Goal: Task Accomplishment & Management: Complete application form

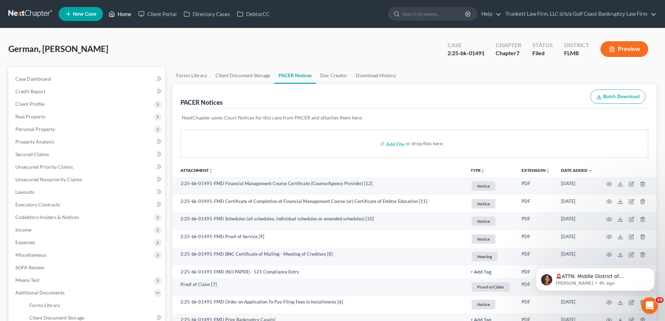
click at [124, 13] on link "Home" at bounding box center [120, 14] width 30 height 13
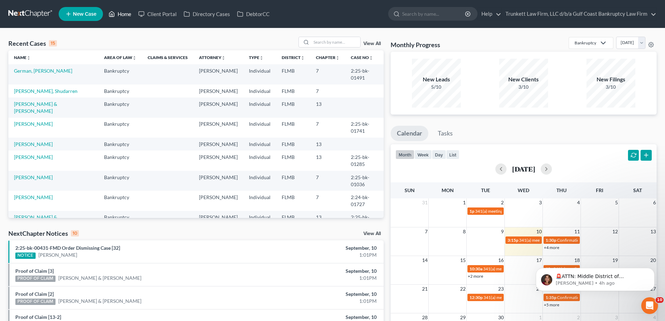
click at [128, 14] on link "Home" at bounding box center [120, 14] width 30 height 13
click at [321, 42] on input "search" at bounding box center [335, 42] width 49 height 10
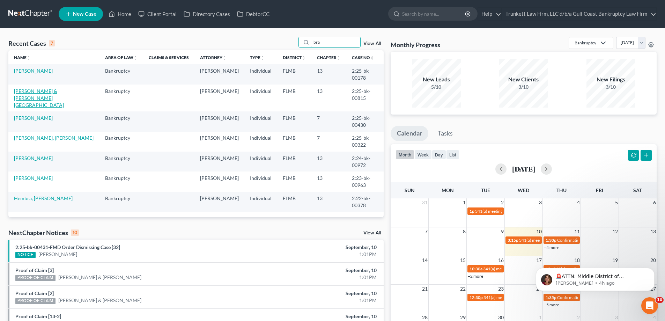
type input "bra"
click at [42, 91] on link "[PERSON_NAME] & [PERSON_NAME][GEOGRAPHIC_DATA]" at bounding box center [39, 98] width 50 height 20
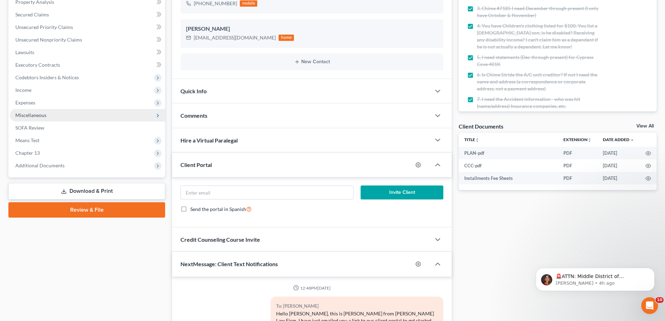
scroll to position [879, 0]
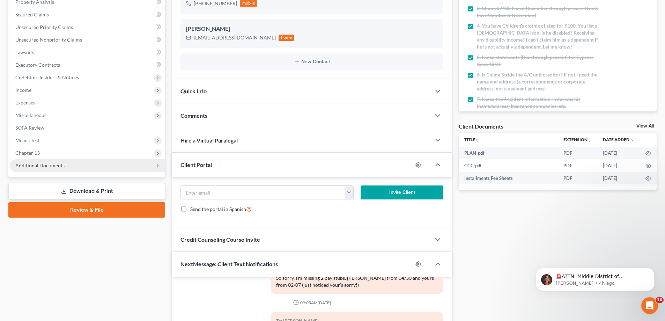
click at [53, 162] on span "Additional Documents" at bounding box center [39, 165] width 49 height 6
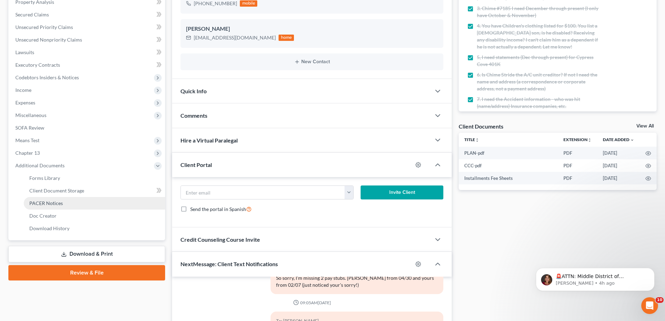
click at [47, 203] on span "PACER Notices" at bounding box center [45, 203] width 33 height 6
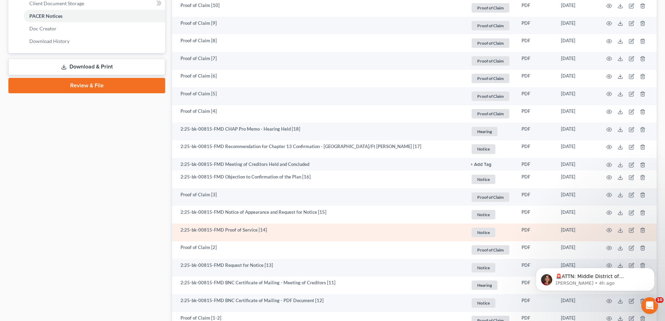
scroll to position [314, 0]
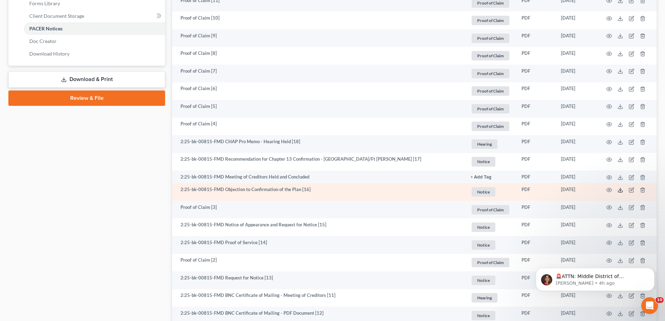
click at [620, 188] on line at bounding box center [620, 189] width 0 height 3
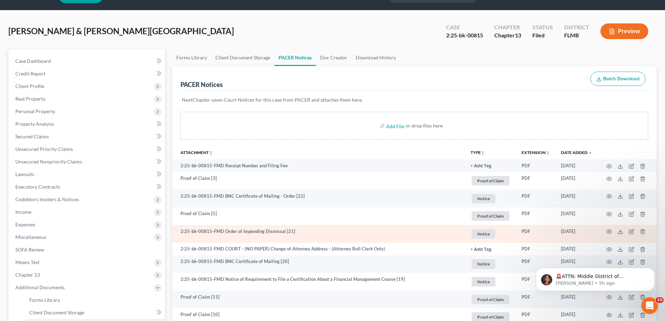
scroll to position [35, 0]
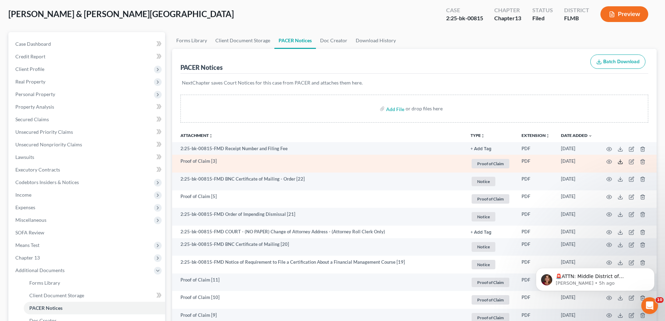
click at [621, 161] on icon at bounding box center [620, 162] width 6 height 6
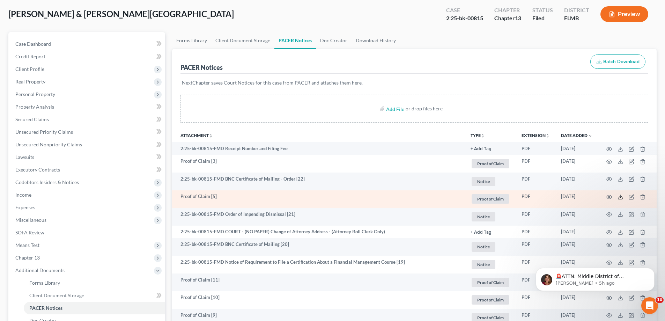
click at [619, 196] on polyline at bounding box center [620, 196] width 2 height 1
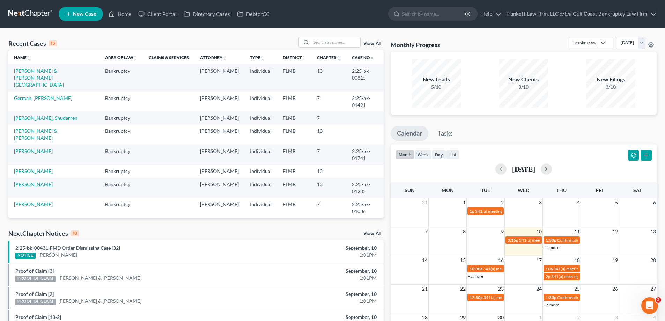
click at [42, 69] on link "[PERSON_NAME] & [PERSON_NAME][GEOGRAPHIC_DATA]" at bounding box center [39, 78] width 50 height 20
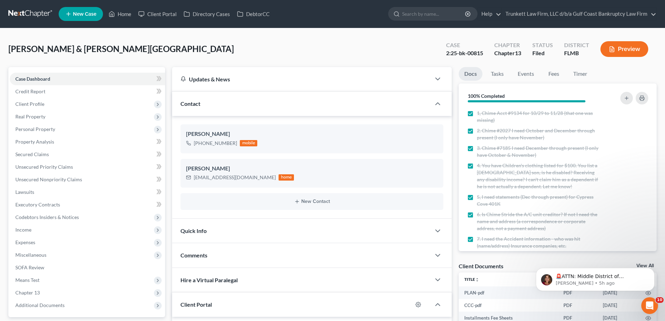
scroll to position [879, 0]
click at [40, 228] on span "Income" at bounding box center [87, 229] width 155 height 13
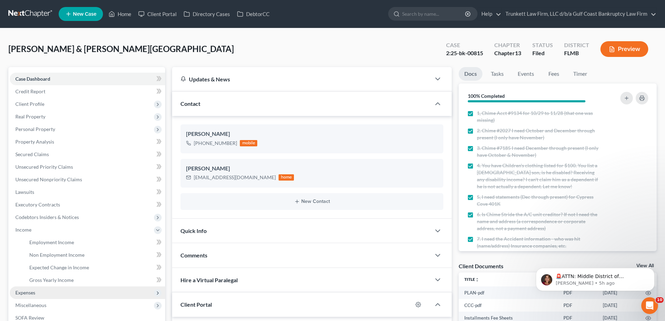
click at [33, 292] on span "Expenses" at bounding box center [25, 292] width 20 height 6
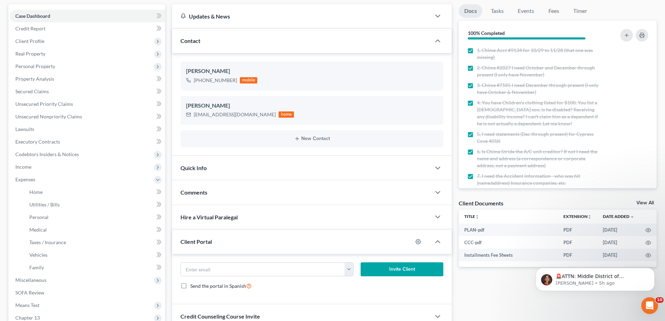
scroll to position [105, 0]
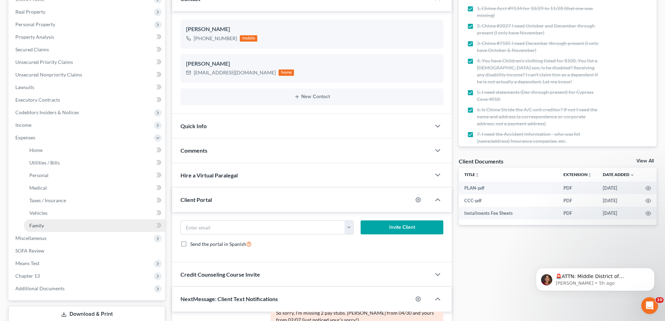
click at [49, 227] on link "Family" at bounding box center [94, 225] width 141 height 13
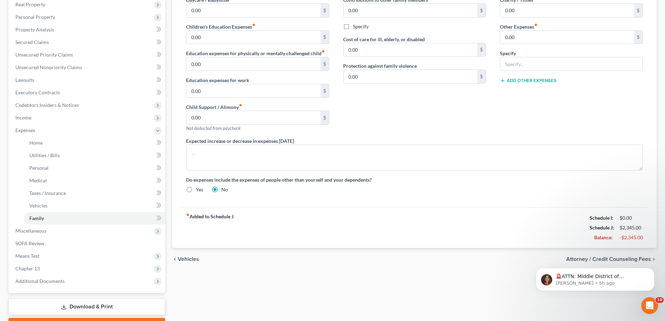
scroll to position [116, 0]
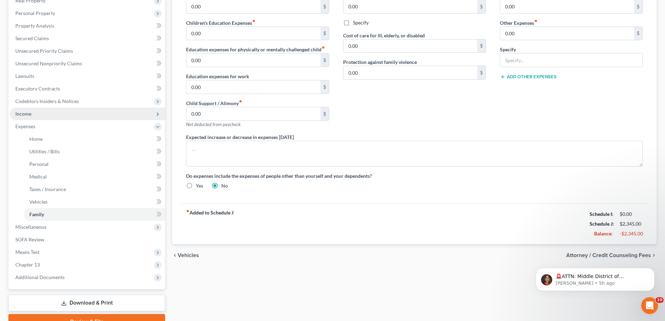
click at [31, 114] on span "Income" at bounding box center [23, 114] width 16 height 6
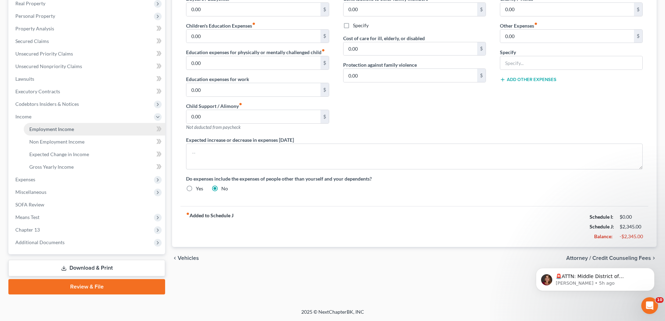
scroll to position [113, 0]
click at [52, 129] on span "Employment Income" at bounding box center [51, 129] width 45 height 6
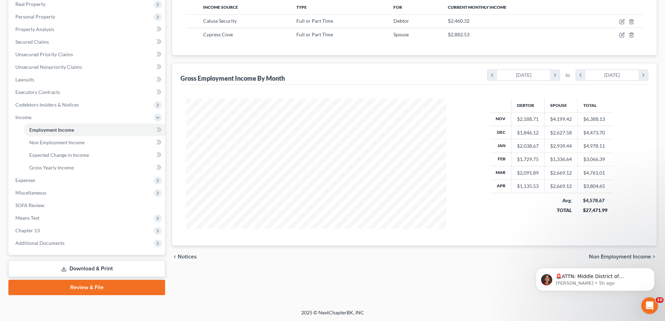
scroll to position [113, 0]
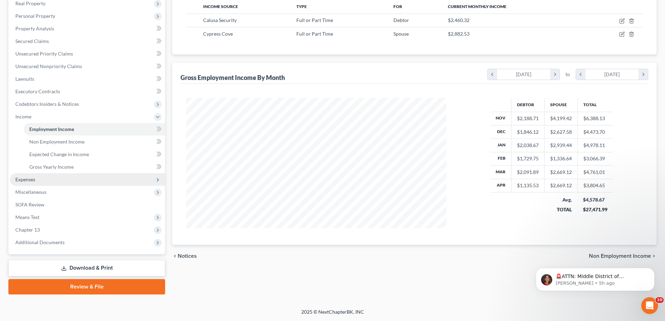
click at [36, 176] on span "Expenses" at bounding box center [87, 179] width 155 height 13
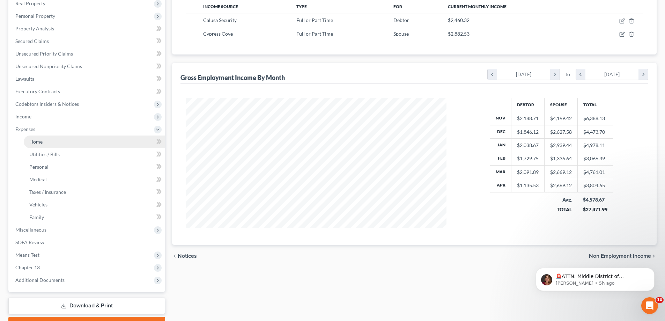
click at [46, 138] on link "Home" at bounding box center [94, 141] width 141 height 13
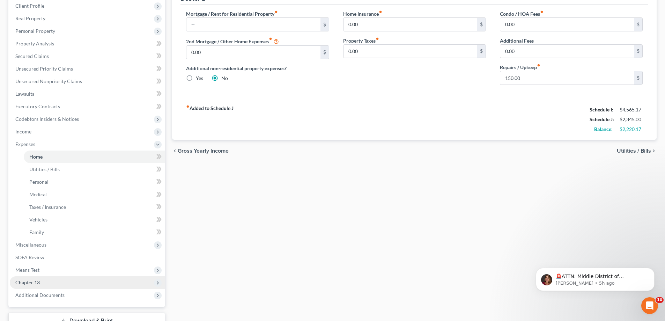
scroll to position [151, 0]
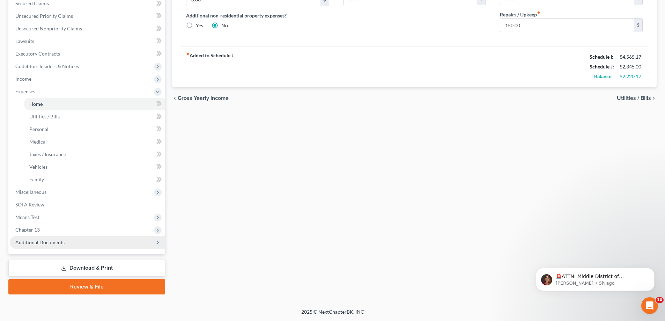
click at [56, 242] on span "Additional Documents" at bounding box center [39, 242] width 49 height 6
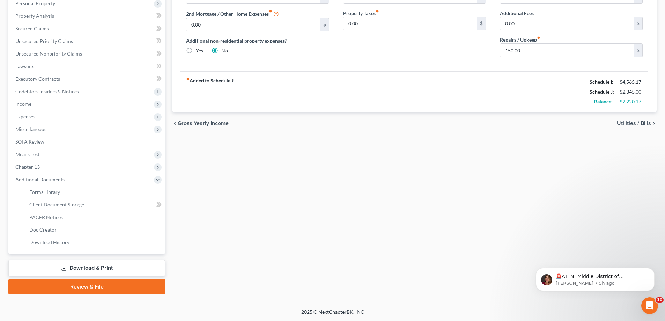
scroll to position [126, 0]
click at [59, 215] on span "PACER Notices" at bounding box center [45, 217] width 33 height 6
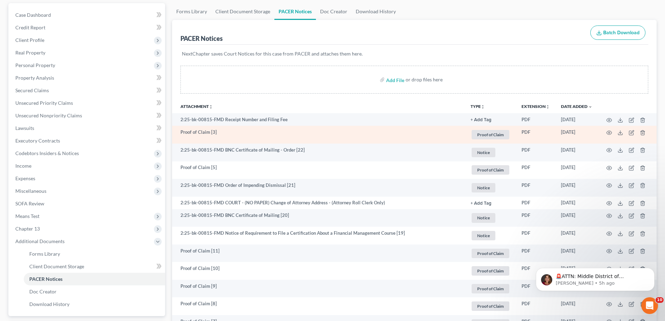
scroll to position [70, 0]
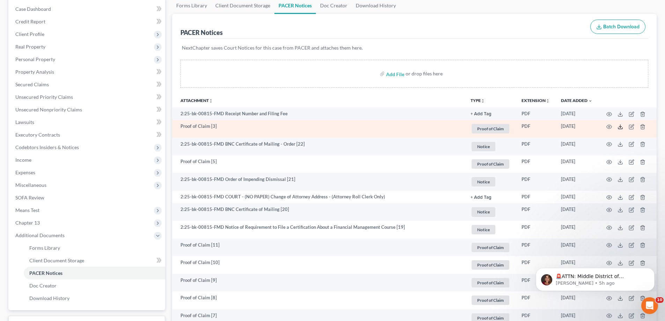
click at [617, 128] on icon at bounding box center [620, 127] width 6 height 6
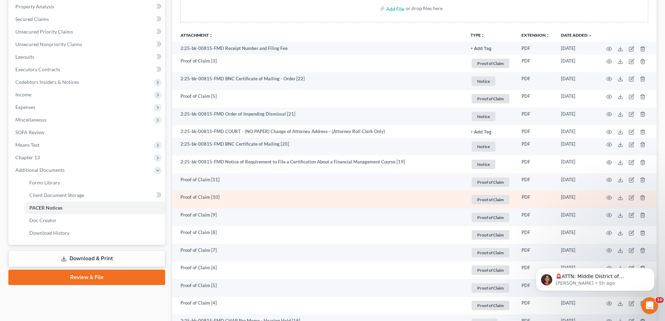
scroll to position [140, 0]
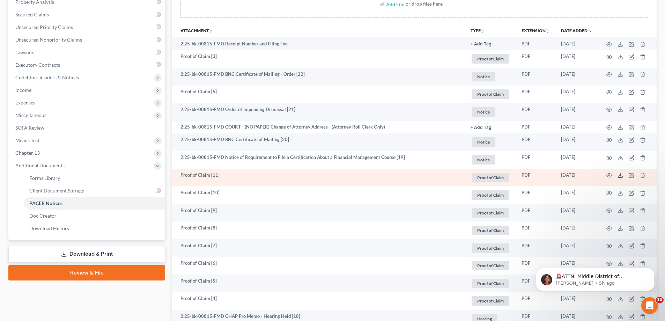
click at [620, 177] on icon at bounding box center [620, 175] width 6 height 6
click at [619, 174] on icon at bounding box center [620, 175] width 6 height 6
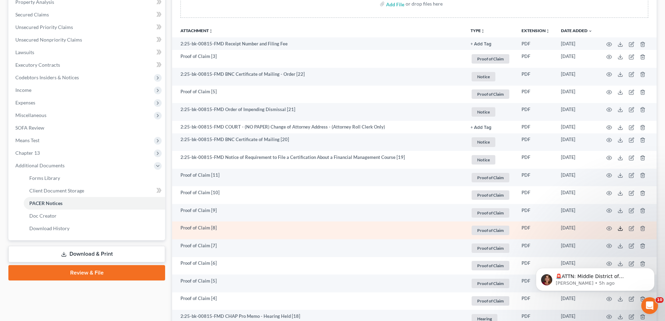
click at [619, 227] on icon at bounding box center [620, 228] width 6 height 6
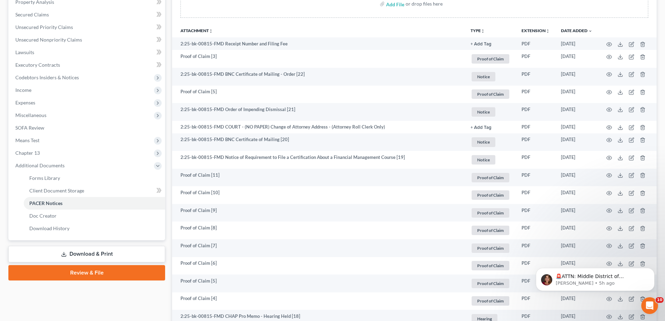
click at [615, 263] on div "🚨ATTN: Middle District of [US_STATE] The court has added a new Credit Counselin…" at bounding box center [595, 246] width 128 height 87
click at [616, 262] on div "🚨ATTN: Middle District of [US_STATE] The court has added a new Credit Counselin…" at bounding box center [595, 246] width 128 height 87
click at [652, 271] on icon "Dismiss notification" at bounding box center [652, 270] width 4 height 4
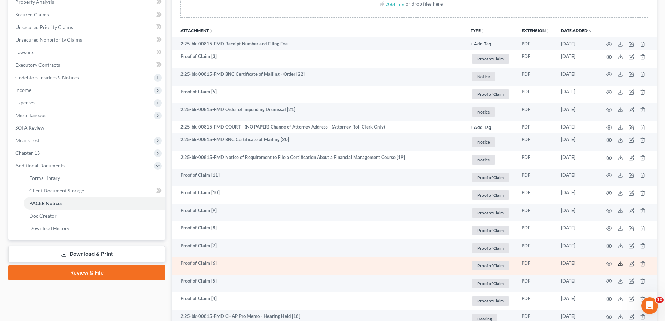
click at [621, 264] on icon at bounding box center [620, 264] width 6 height 6
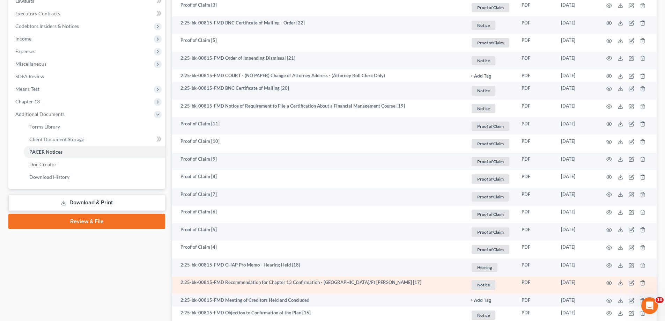
scroll to position [209, 0]
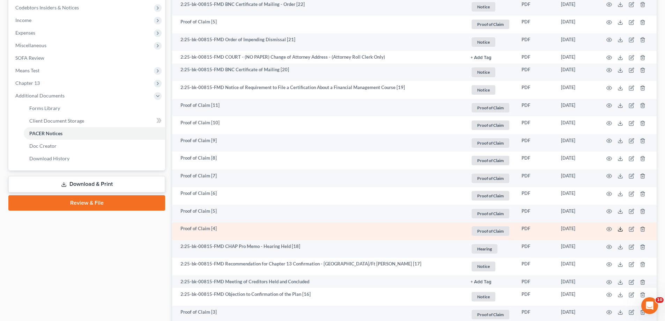
click at [621, 229] on icon at bounding box center [620, 229] width 6 height 6
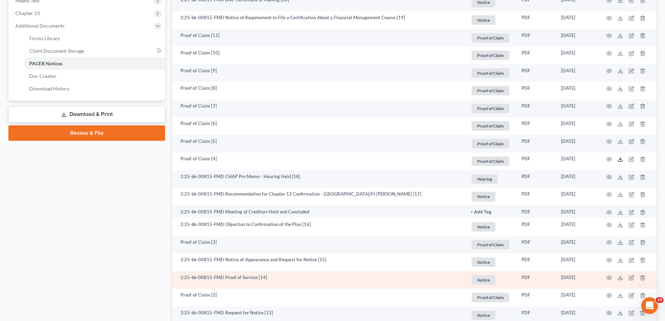
scroll to position [349, 0]
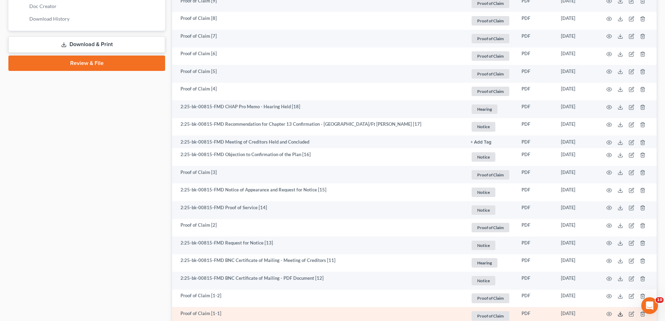
click at [621, 313] on icon at bounding box center [620, 314] width 6 height 6
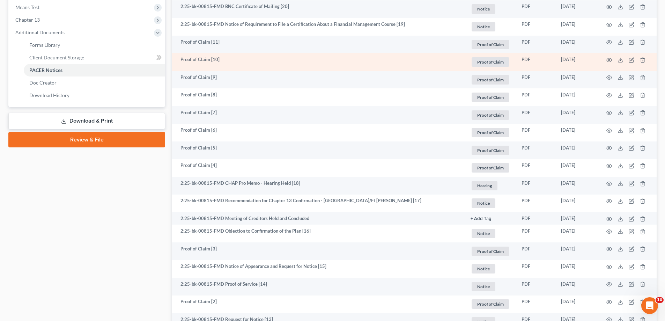
scroll to position [279, 0]
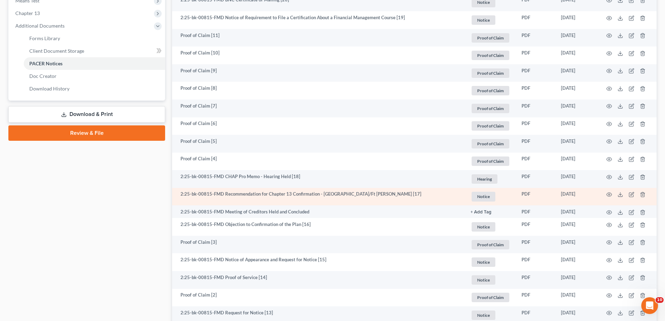
click at [623, 194] on td at bounding box center [627, 197] width 59 height 18
click at [620, 194] on icon at bounding box center [620, 195] width 6 height 6
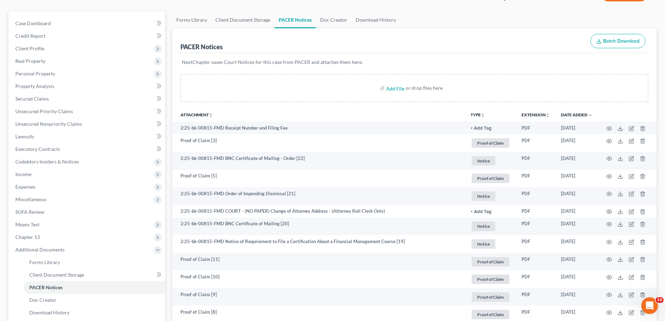
scroll to position [35, 0]
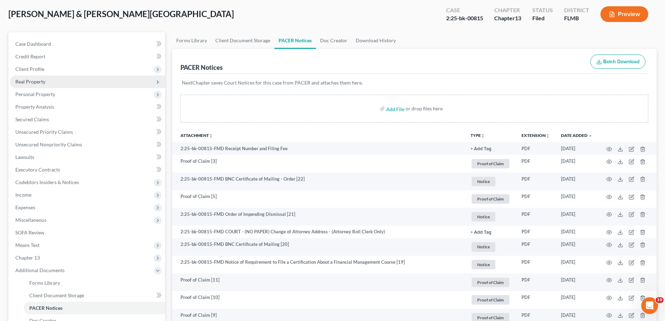
click at [39, 80] on span "Real Property" at bounding box center [30, 81] width 30 height 6
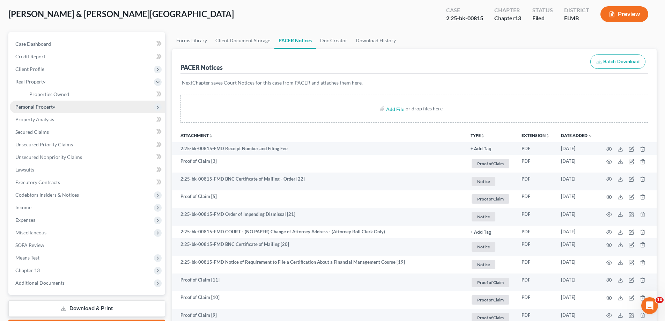
click at [54, 105] on span "Personal Property" at bounding box center [87, 106] width 155 height 13
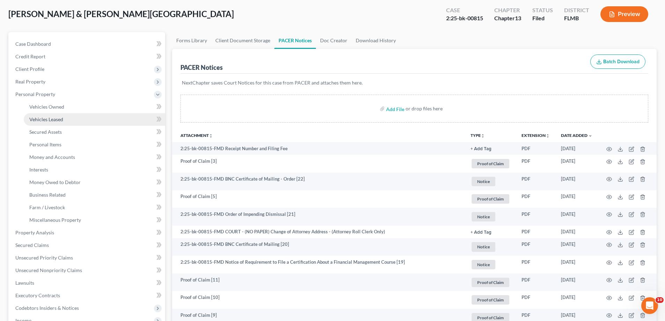
click at [53, 119] on span "Vehicles Leased" at bounding box center [46, 119] width 34 height 6
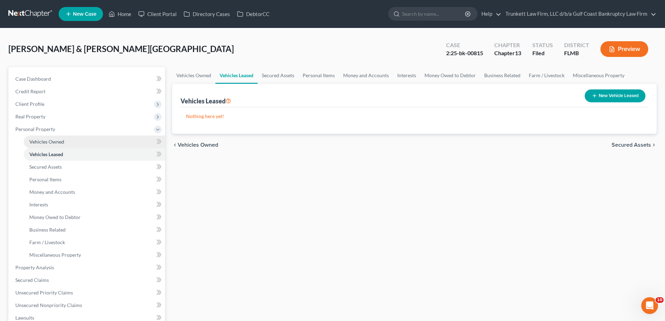
click at [62, 140] on span "Vehicles Owned" at bounding box center [46, 141] width 35 height 6
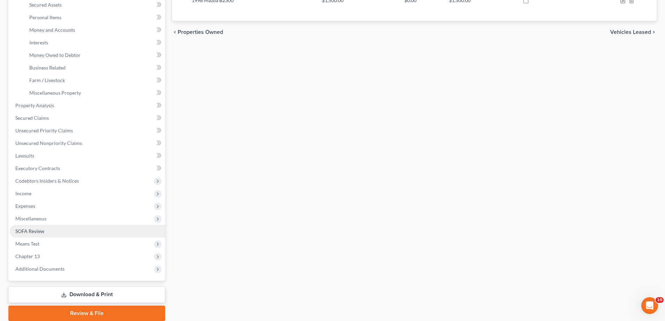
scroll to position [188, 0]
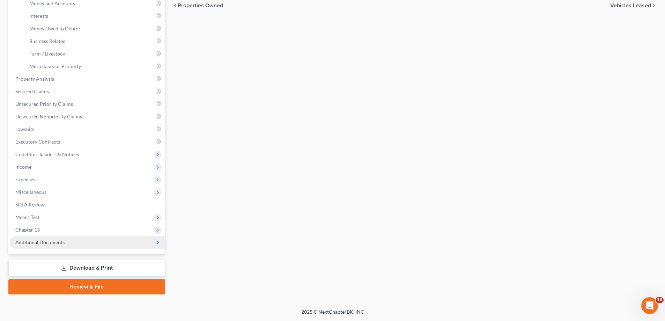
click at [57, 240] on span "Additional Documents" at bounding box center [39, 242] width 49 height 6
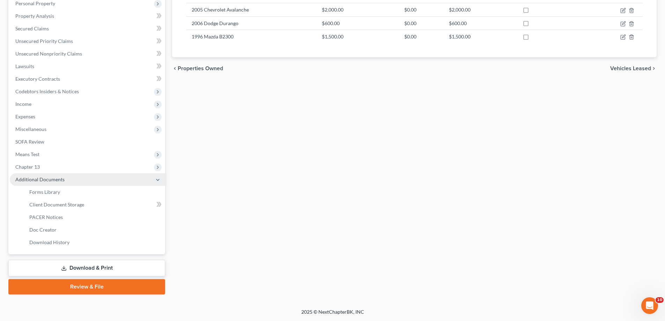
scroll to position [126, 0]
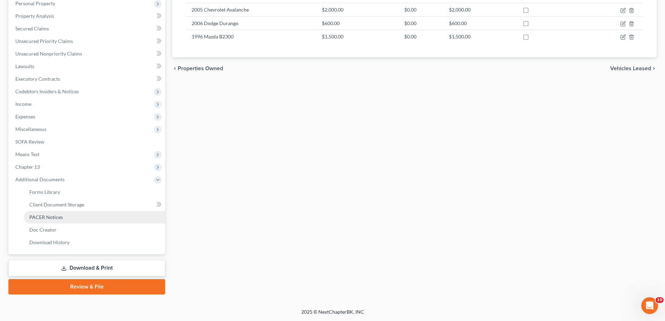
click at [57, 214] on span "PACER Notices" at bounding box center [45, 217] width 33 height 6
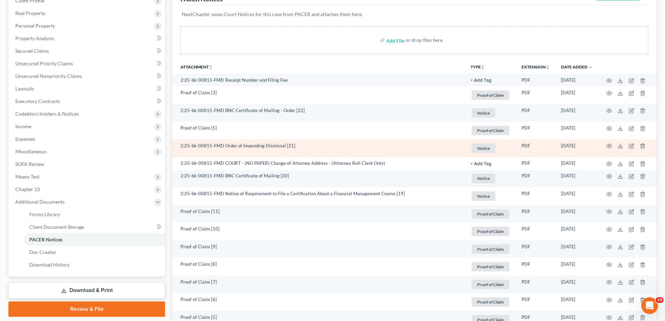
scroll to position [174, 0]
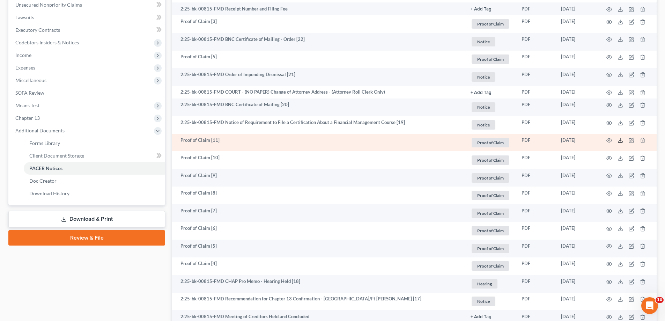
click at [617, 140] on icon at bounding box center [620, 140] width 6 height 6
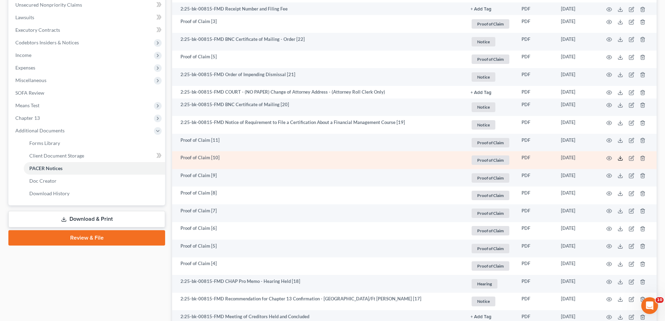
click at [619, 157] on icon at bounding box center [620, 158] width 6 height 6
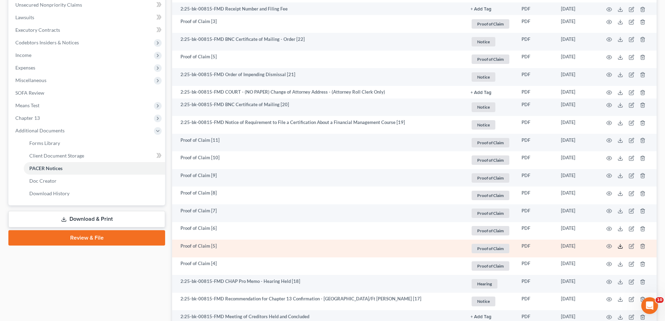
click at [620, 246] on icon at bounding box center [620, 246] width 6 height 6
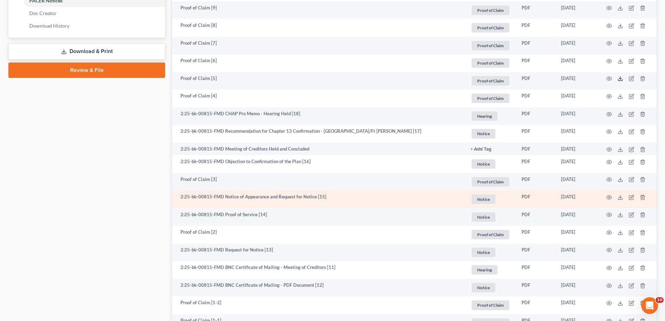
scroll to position [349, 0]
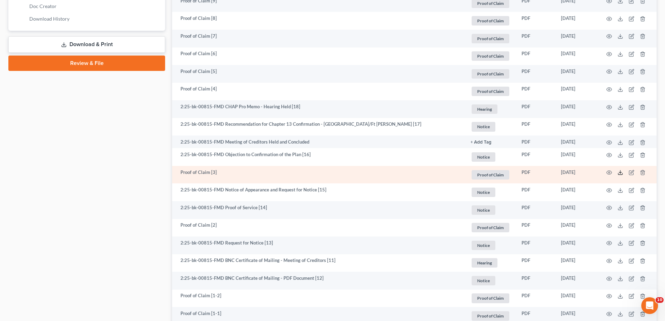
click at [620, 171] on line at bounding box center [620, 171] width 0 height 3
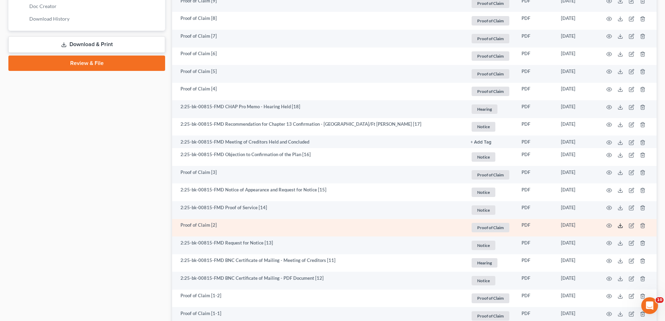
click at [622, 225] on icon at bounding box center [620, 226] width 6 height 6
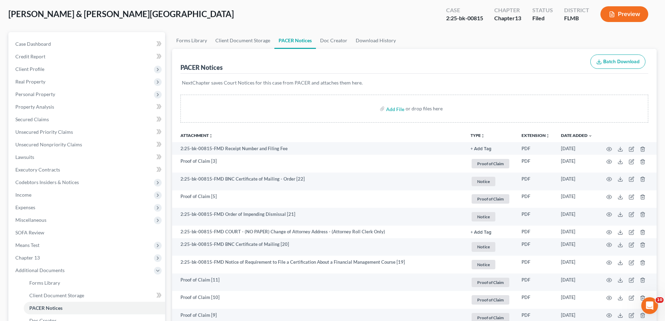
scroll to position [0, 0]
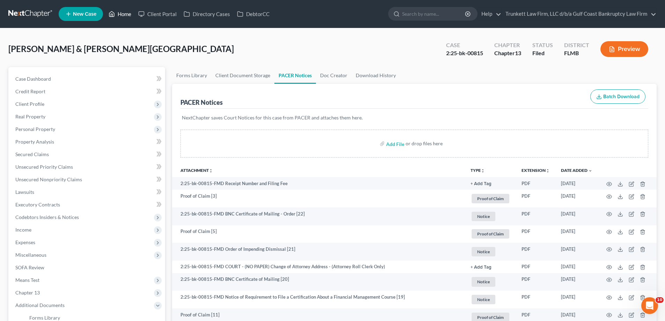
click at [130, 15] on link "Home" at bounding box center [120, 14] width 30 height 13
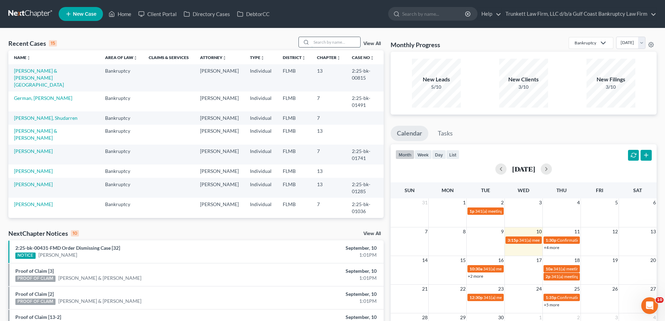
click at [322, 44] on input "search" at bounding box center [335, 42] width 49 height 10
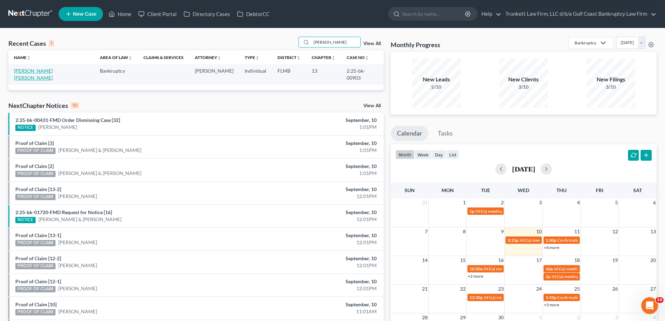
type input "[PERSON_NAME]"
click at [32, 71] on link "[PERSON_NAME] [PERSON_NAME]" at bounding box center [33, 74] width 39 height 13
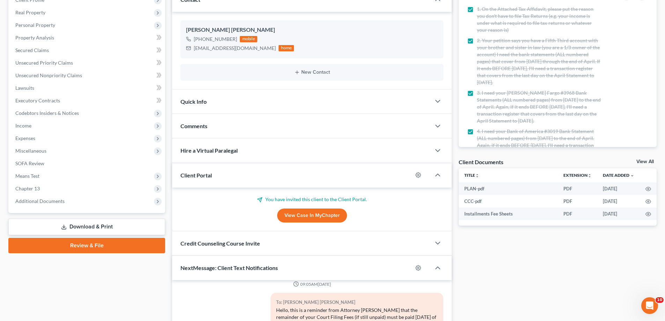
scroll to position [105, 0]
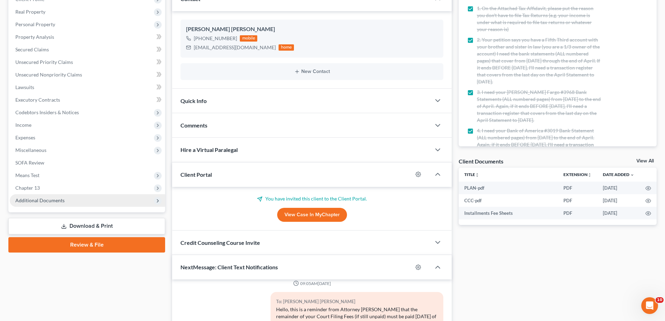
click at [52, 200] on span "Additional Documents" at bounding box center [39, 200] width 49 height 6
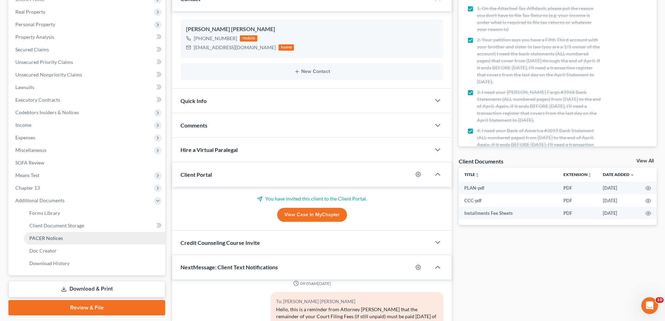
click at [54, 235] on span "PACER Notices" at bounding box center [45, 238] width 33 height 6
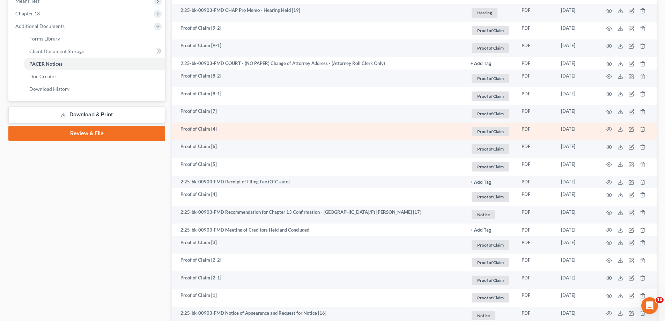
scroll to position [279, 0]
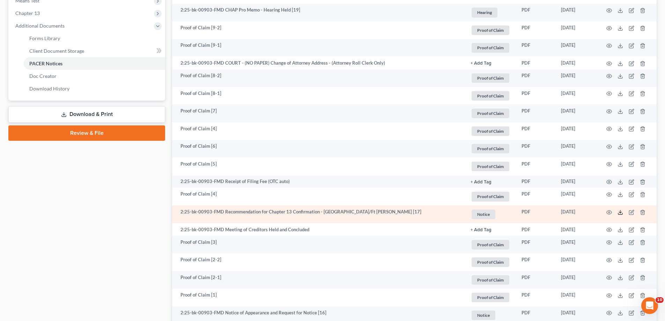
click at [620, 212] on polyline at bounding box center [620, 211] width 2 height 1
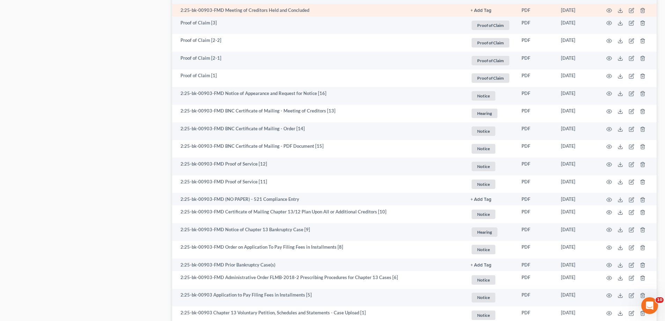
scroll to position [604, 0]
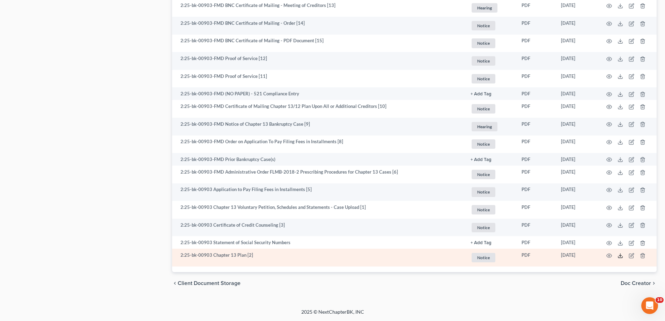
click at [621, 254] on icon at bounding box center [620, 256] width 6 height 6
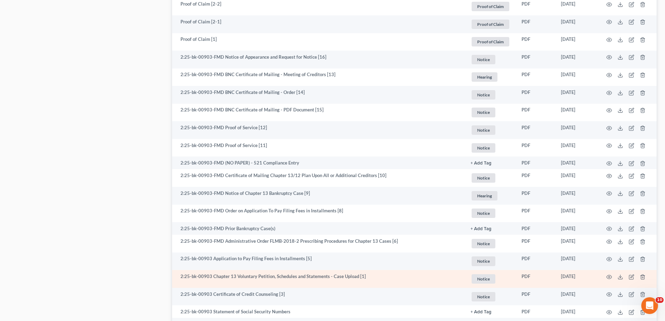
scroll to position [534, 0]
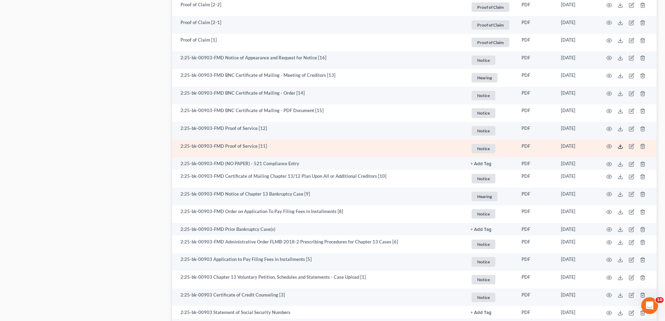
click at [619, 145] on icon at bounding box center [620, 146] width 6 height 6
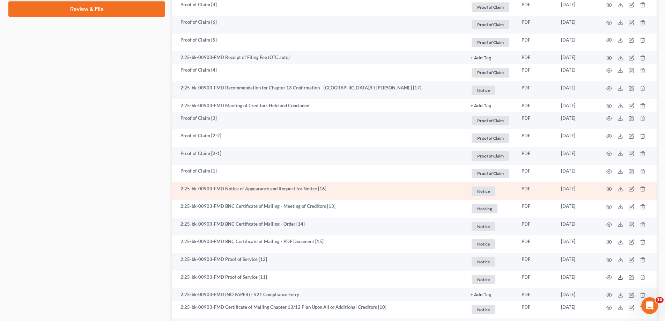
scroll to position [394, 0]
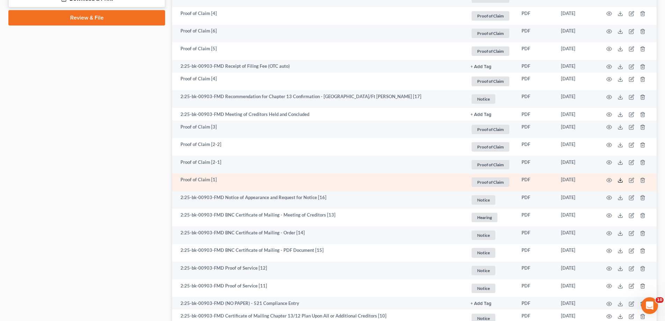
click at [618, 179] on icon at bounding box center [620, 180] width 6 height 6
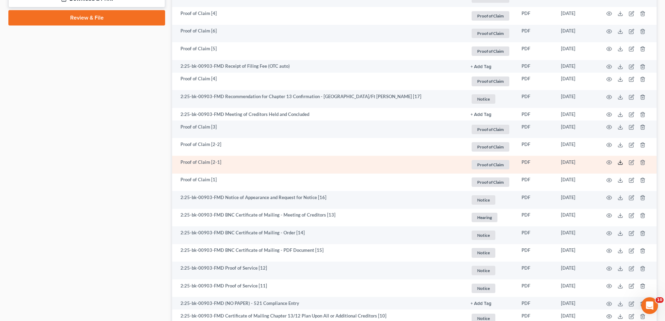
click at [621, 163] on icon at bounding box center [620, 162] width 6 height 6
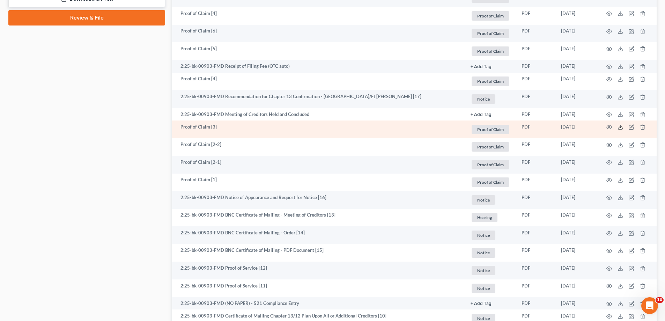
click at [620, 127] on polyline at bounding box center [620, 127] width 2 height 1
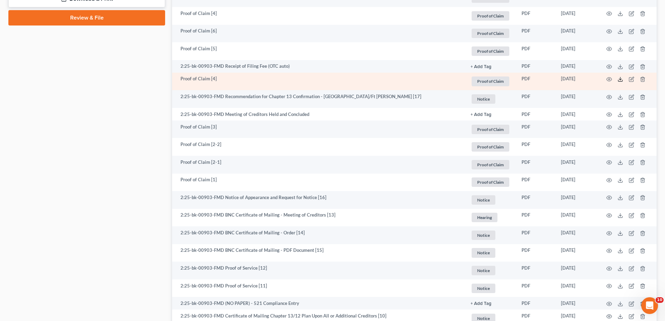
click at [622, 78] on icon at bounding box center [620, 79] width 6 height 6
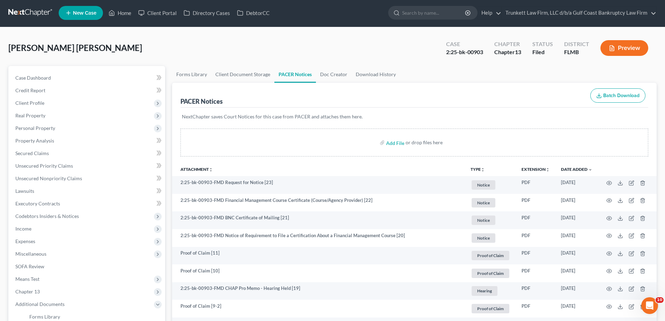
scroll to position [0, 0]
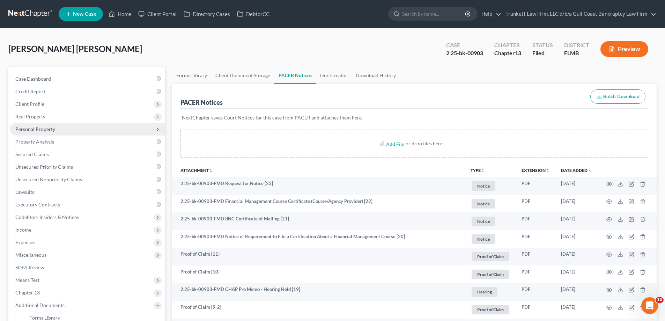
click at [34, 129] on span "Personal Property" at bounding box center [35, 129] width 40 height 6
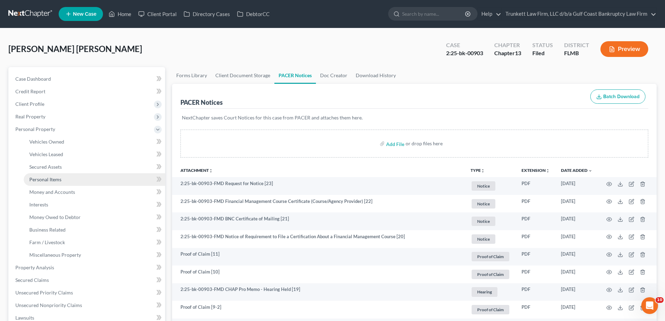
click at [56, 177] on span "Personal Items" at bounding box center [45, 179] width 32 height 6
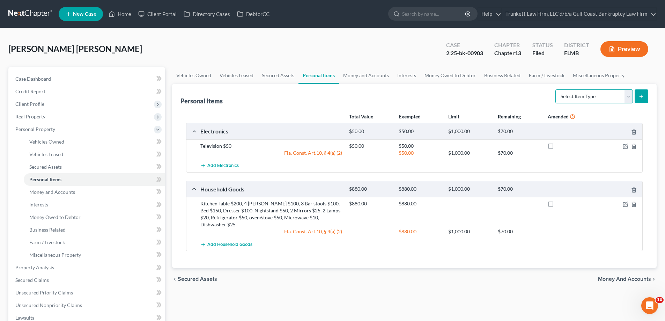
click at [629, 98] on select "Select Item Type Clothing Collectibles Of Value Electronics Firearms Household …" at bounding box center [593, 96] width 77 height 14
select select "clothing"
click at [556, 89] on select "Select Item Type Clothing Collectibles Of Value Electronics Firearms Household …" at bounding box center [593, 96] width 77 height 14
click at [643, 94] on icon "submit" at bounding box center [641, 96] width 6 height 6
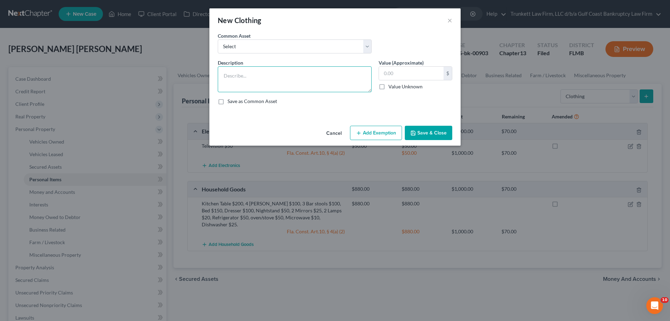
click at [232, 77] on textarea at bounding box center [295, 79] width 154 height 26
type textarea "clothing and shoes"
click at [404, 69] on input "text" at bounding box center [411, 73] width 65 height 13
type input "200"
click at [440, 133] on button "Save & Close" at bounding box center [428, 133] width 47 height 15
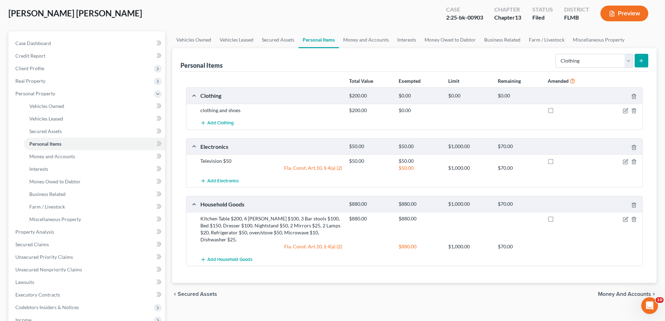
scroll to position [105, 0]
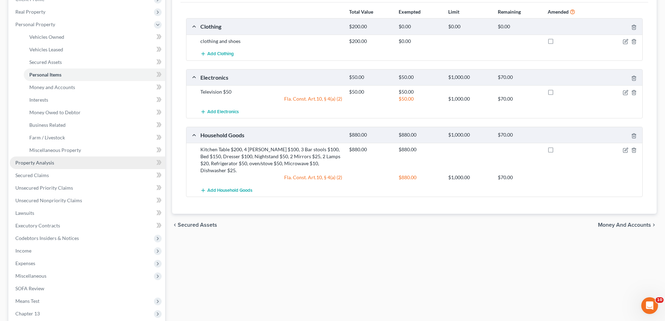
click at [57, 158] on link "Property Analysis" at bounding box center [87, 162] width 155 height 13
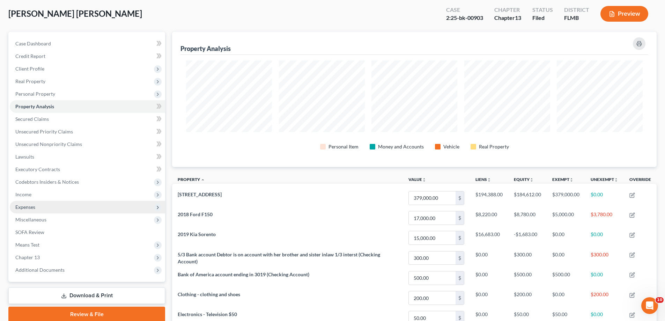
scroll to position [35, 0]
click at [93, 294] on link "Download & Print" at bounding box center [86, 295] width 157 height 16
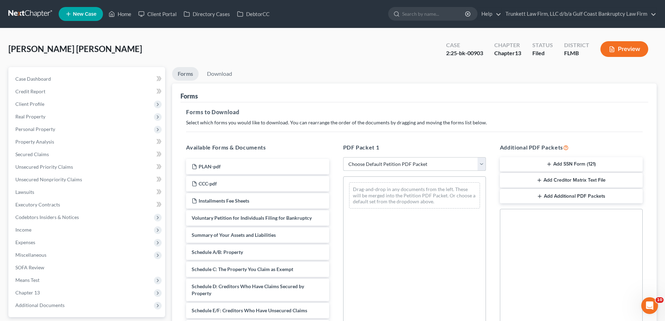
click at [379, 166] on select "Choose Default Petition PDF Packet Complete Bankruptcy Petition (all forms and …" at bounding box center [414, 164] width 143 height 14
select select "2"
click at [343, 157] on select "Choose Default Petition PDF Packet Complete Bankruptcy Petition (all forms and …" at bounding box center [414, 164] width 143 height 14
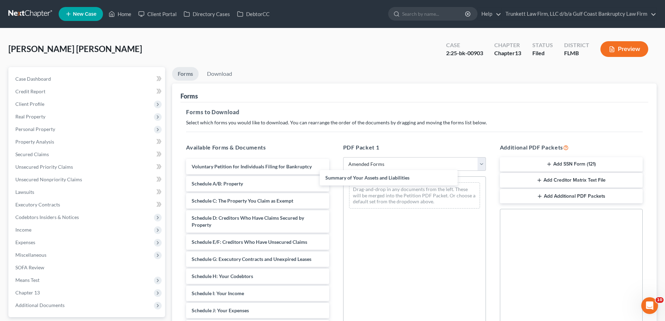
click at [334, 177] on div "Summary of Your Assets and Liabilities Voluntary Petition for Individuals Filin…" at bounding box center [257, 305] width 154 height 293
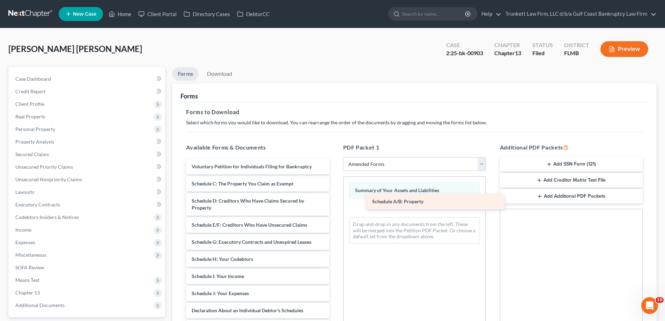
drag, startPoint x: 238, startPoint y: 183, endPoint x: 417, endPoint y: 201, distance: 179.5
click at [334, 201] on div "Schedule A/B: Property Voluntary Petition for Individuals Filing for Bankruptcy…" at bounding box center [257, 297] width 154 height 276
click at [215, 73] on link "Download" at bounding box center [219, 74] width 36 height 14
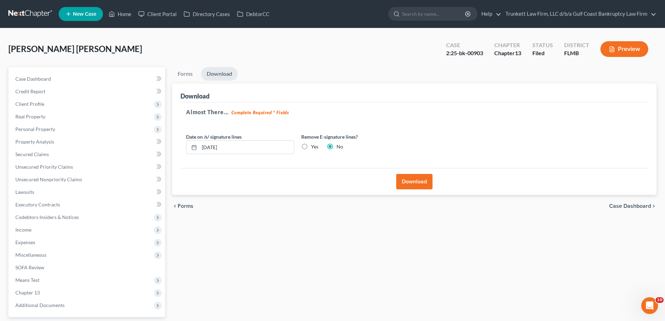
click at [414, 181] on button "Download" at bounding box center [414, 181] width 36 height 15
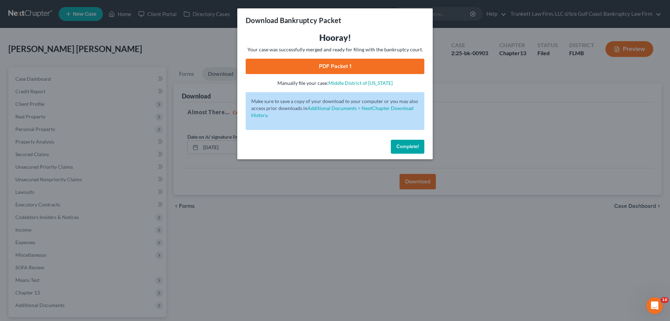
click at [325, 63] on link "PDF Packet 1" at bounding box center [335, 66] width 179 height 15
click at [412, 144] on span "Complete!" at bounding box center [407, 146] width 22 height 6
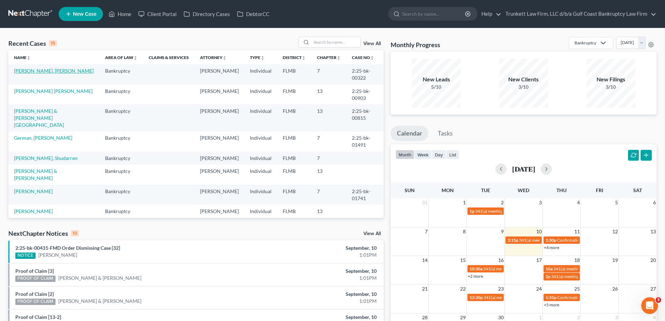
click at [38, 70] on link "[PERSON_NAME], [PERSON_NAME]" at bounding box center [54, 71] width 80 height 6
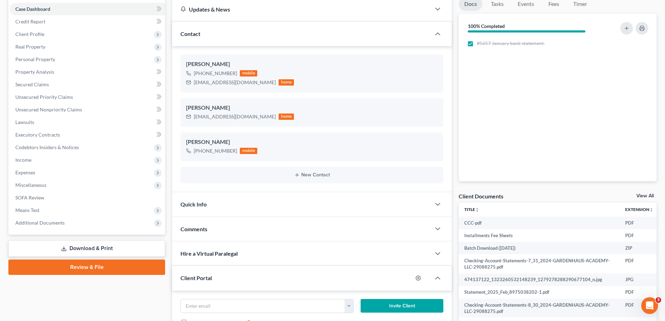
scroll to position [1532, 0]
click at [47, 224] on span "Additional Documents" at bounding box center [39, 222] width 49 height 6
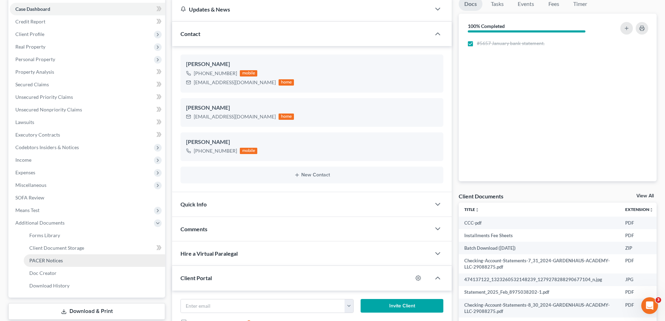
click at [50, 258] on span "PACER Notices" at bounding box center [45, 260] width 33 height 6
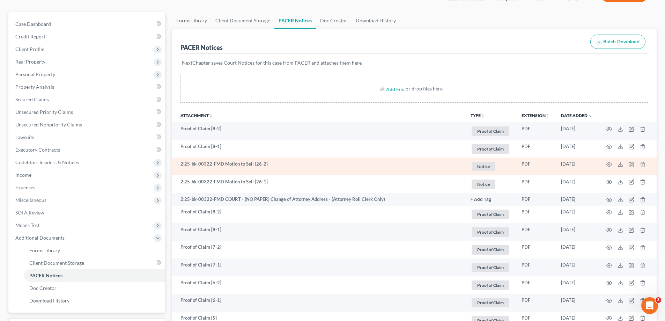
scroll to position [70, 0]
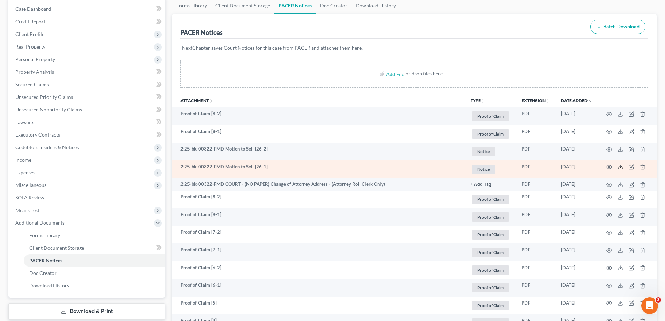
click at [621, 167] on icon at bounding box center [620, 167] width 6 height 6
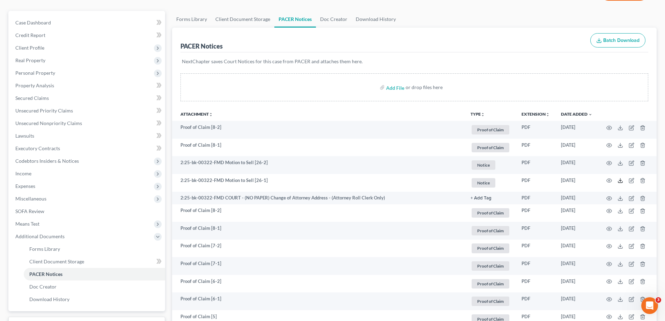
scroll to position [0, 0]
